Goal: Transaction & Acquisition: Purchase product/service

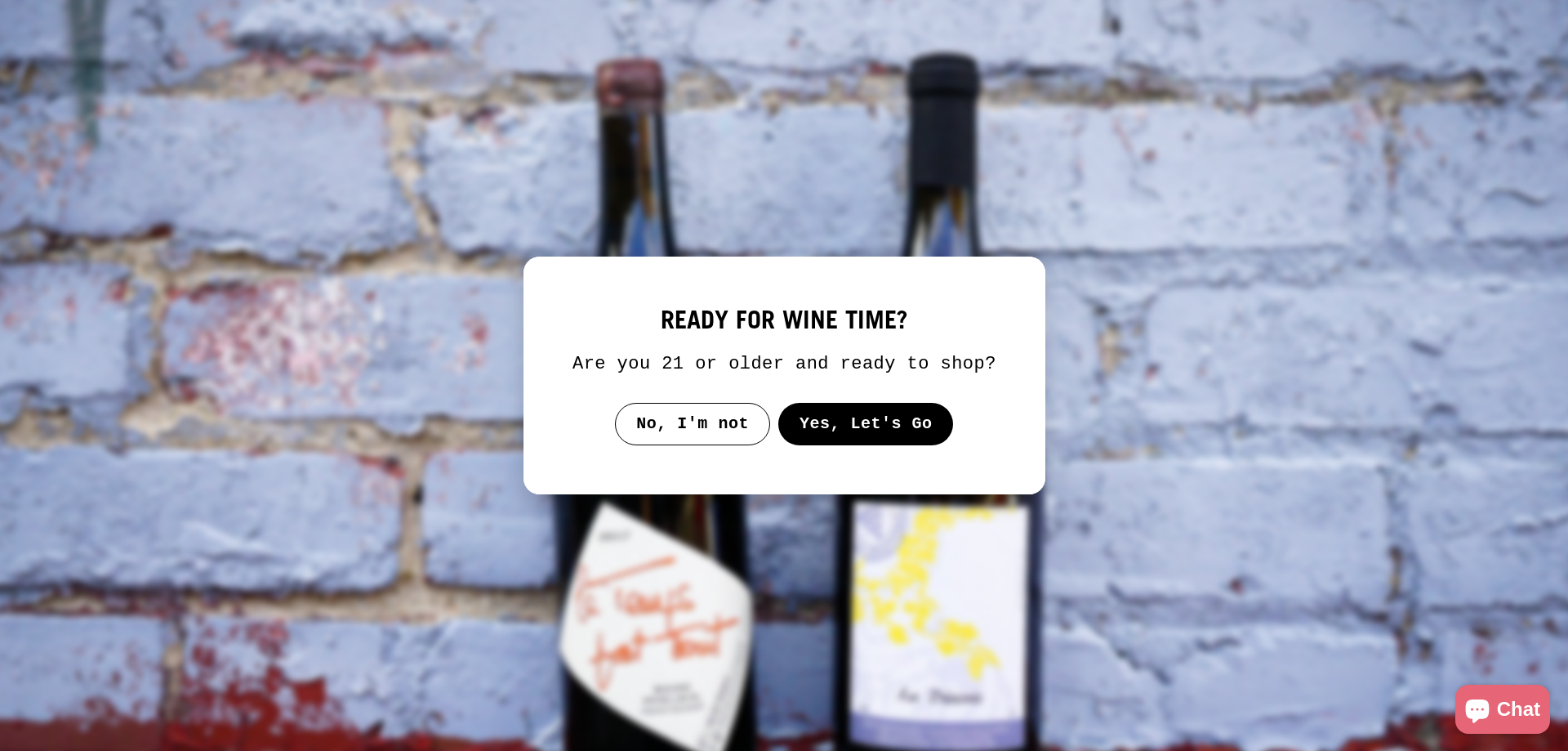
click at [873, 422] on button "Yes, Let's Go" at bounding box center [865, 424] width 176 height 42
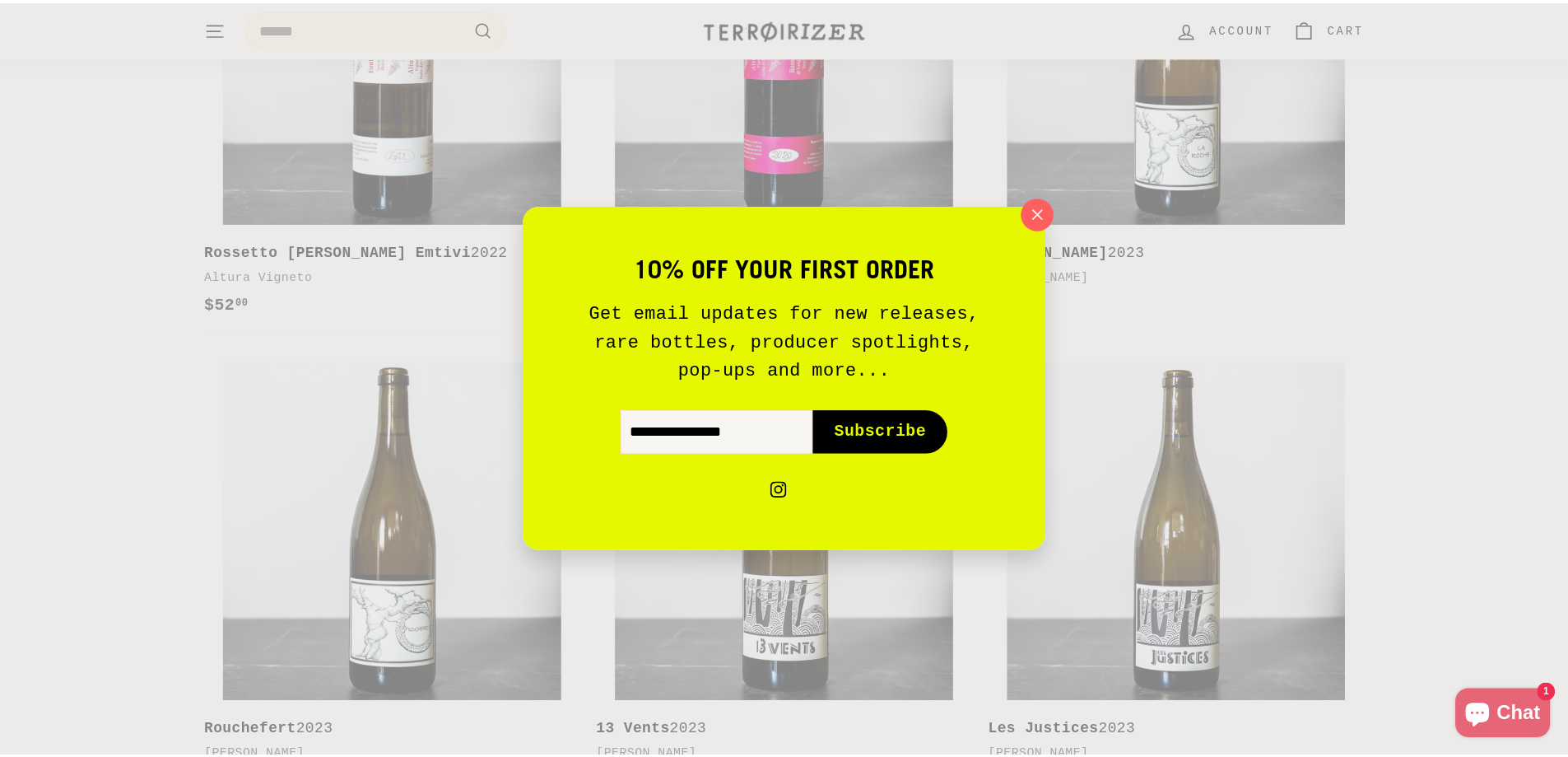
scroll to position [1483, 0]
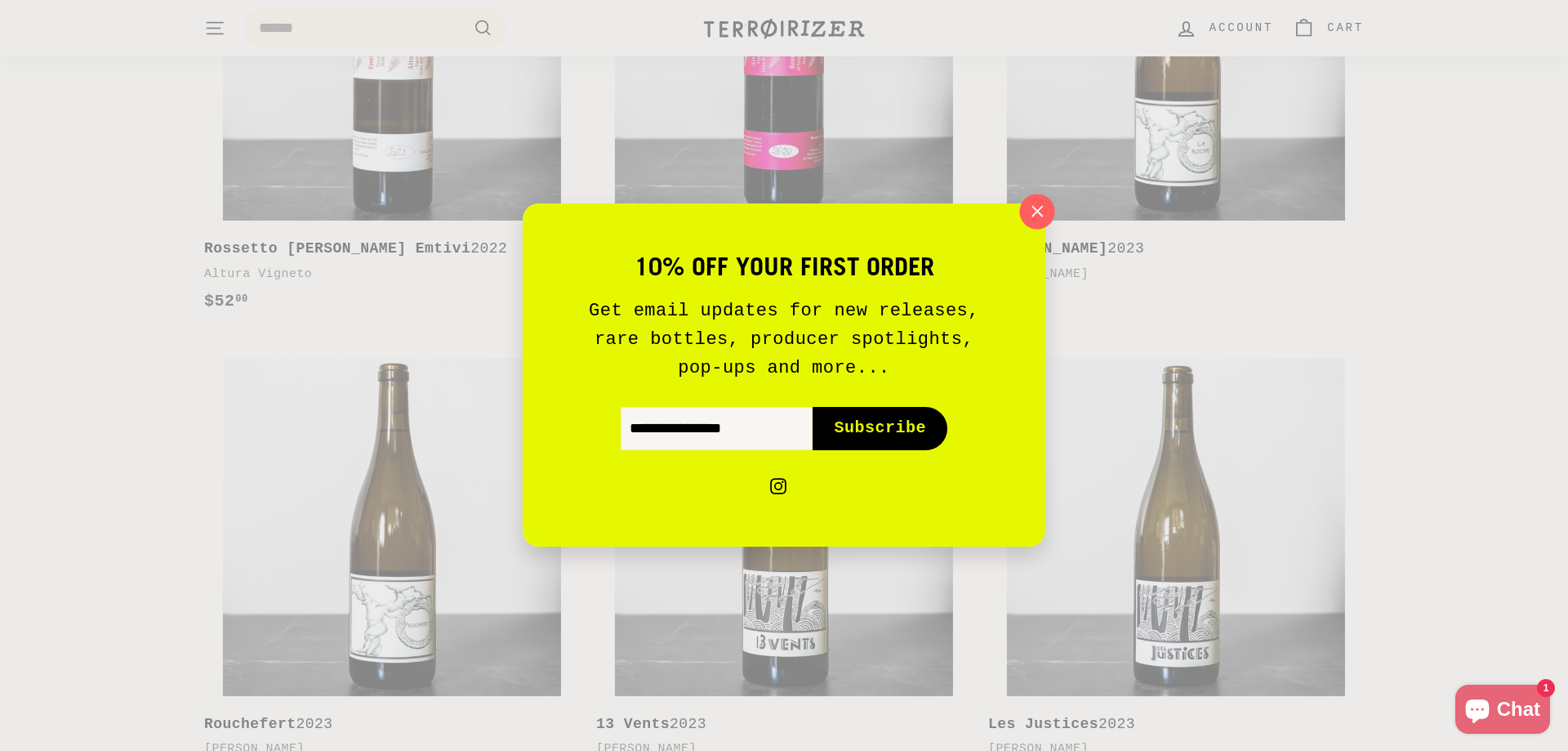
click at [1039, 208] on icon "button" at bounding box center [1037, 211] width 24 height 24
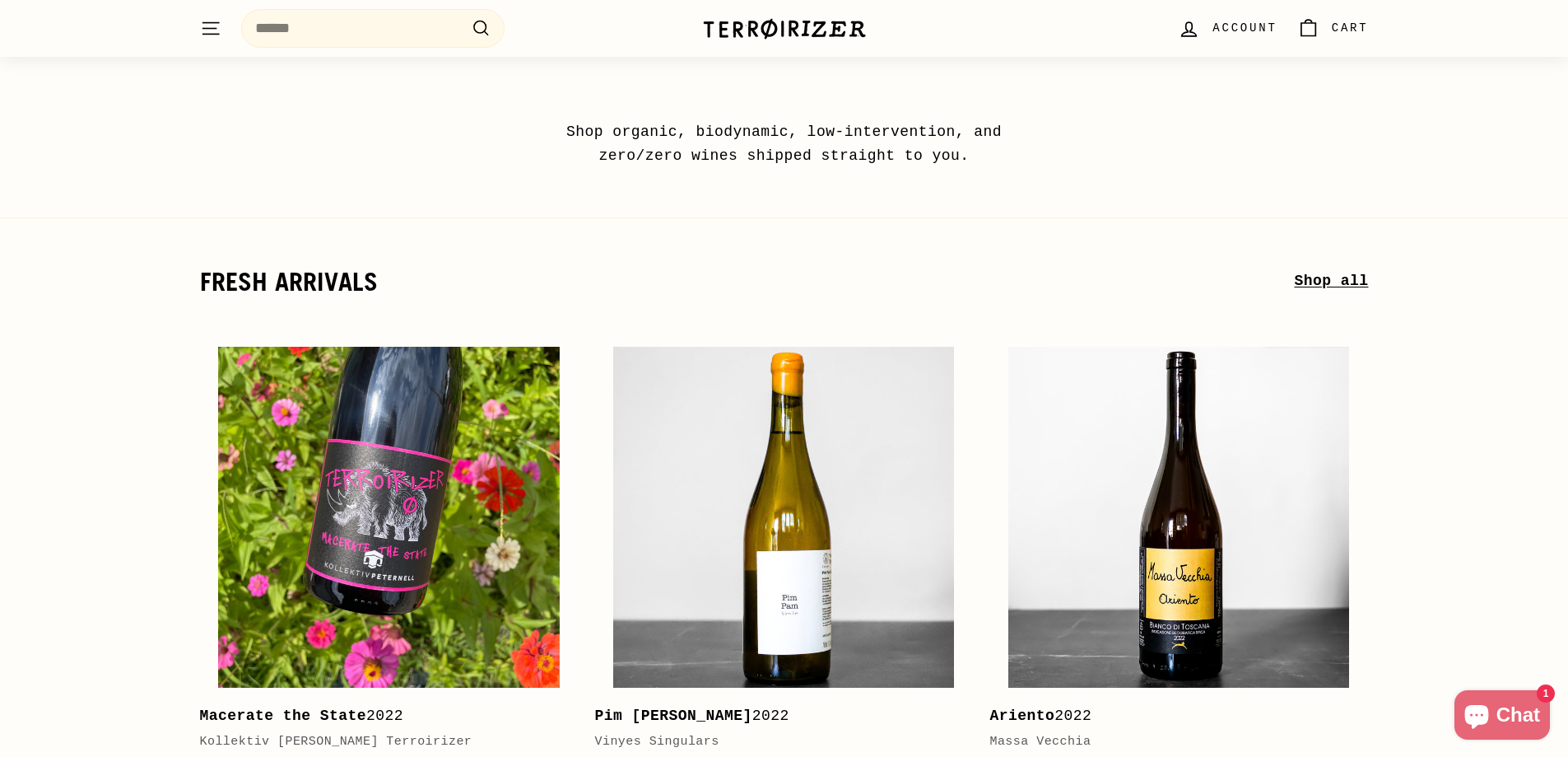
scroll to position [0, 0]
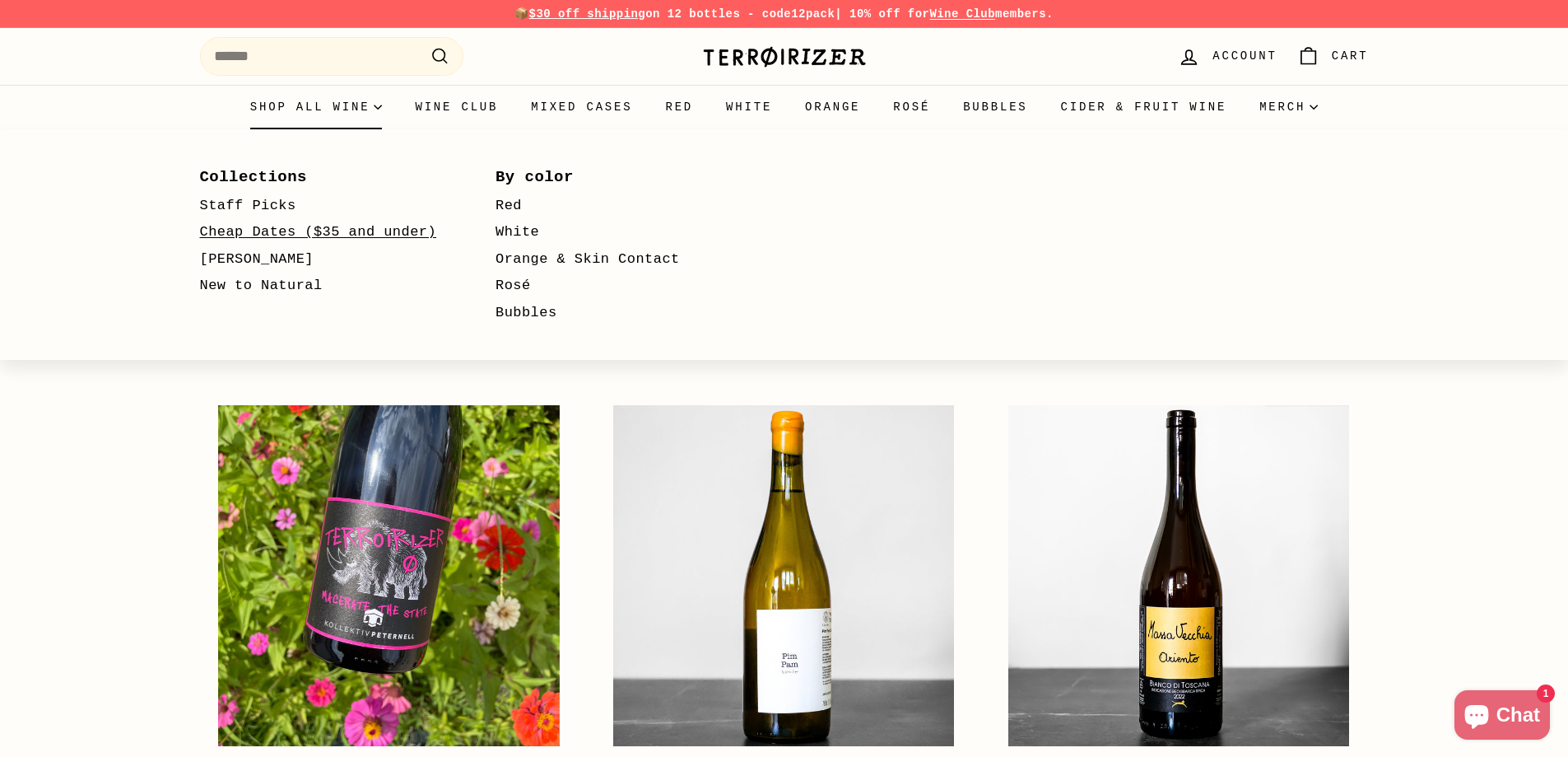
click at [245, 236] on link "Cheap Dates ($35 and under)" at bounding box center [324, 232] width 249 height 27
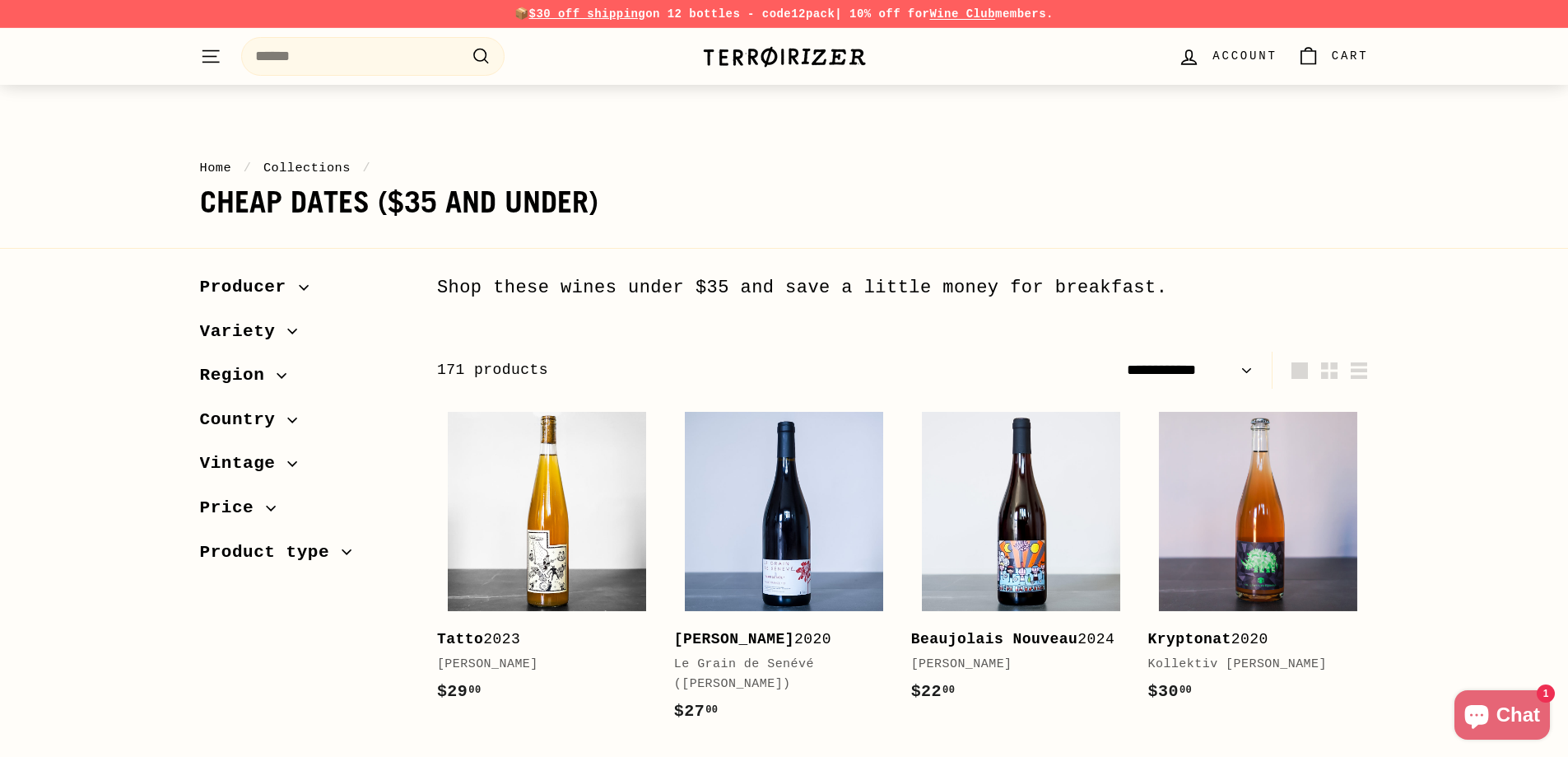
select select "**********"
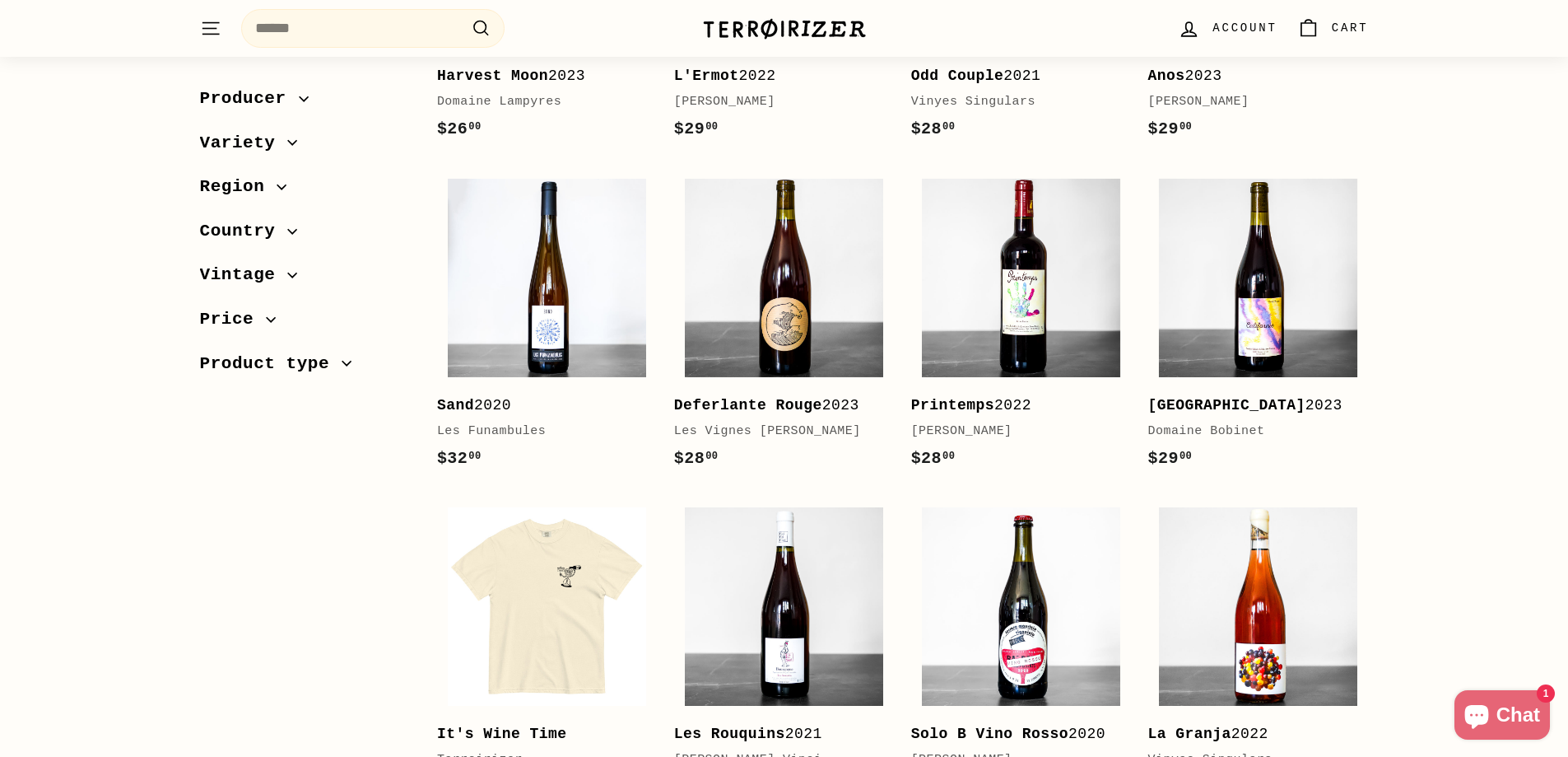
scroll to position [3048, 0]
